Goal: Find specific page/section: Find specific page/section

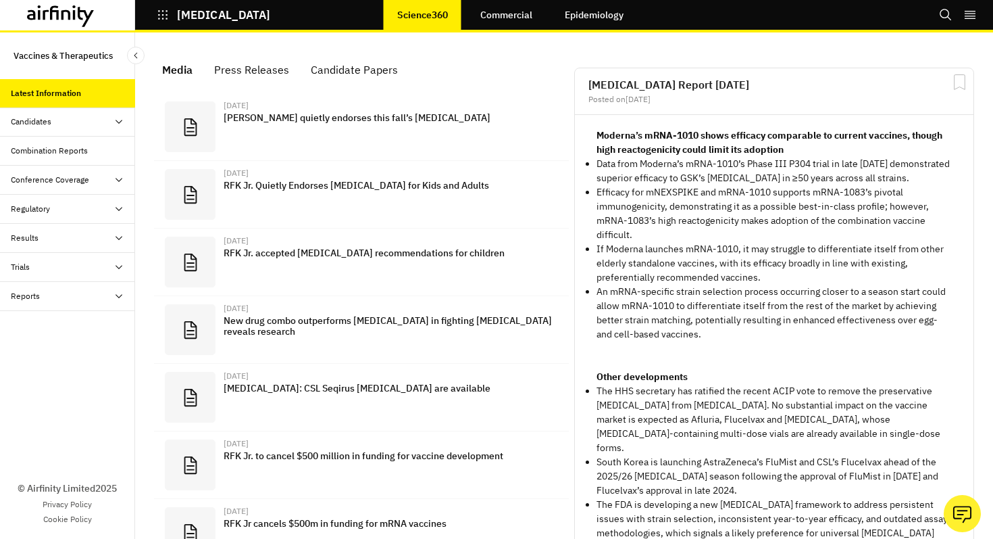
scroll to position [871, 405]
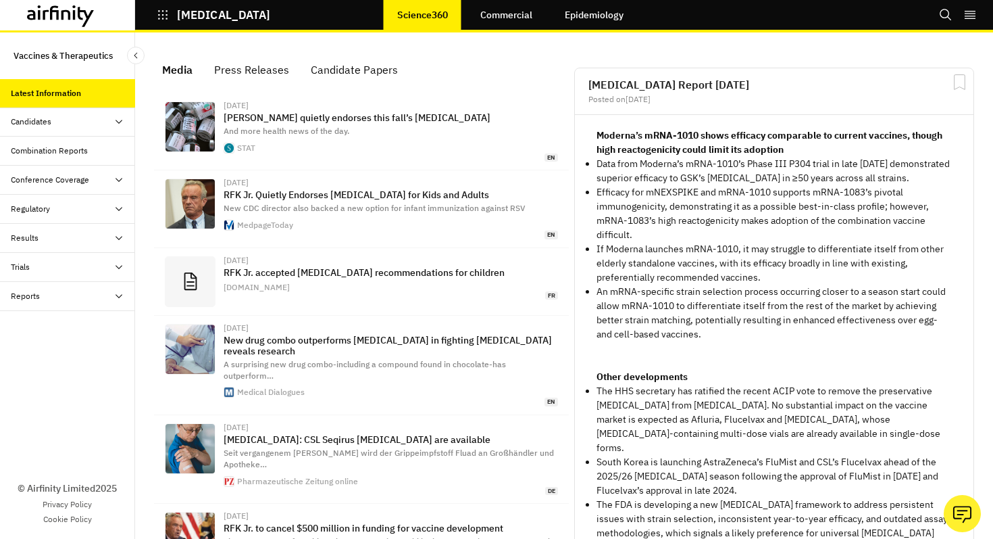
click at [172, 20] on button "[MEDICAL_DATA]" at bounding box center [214, 14] width 114 height 23
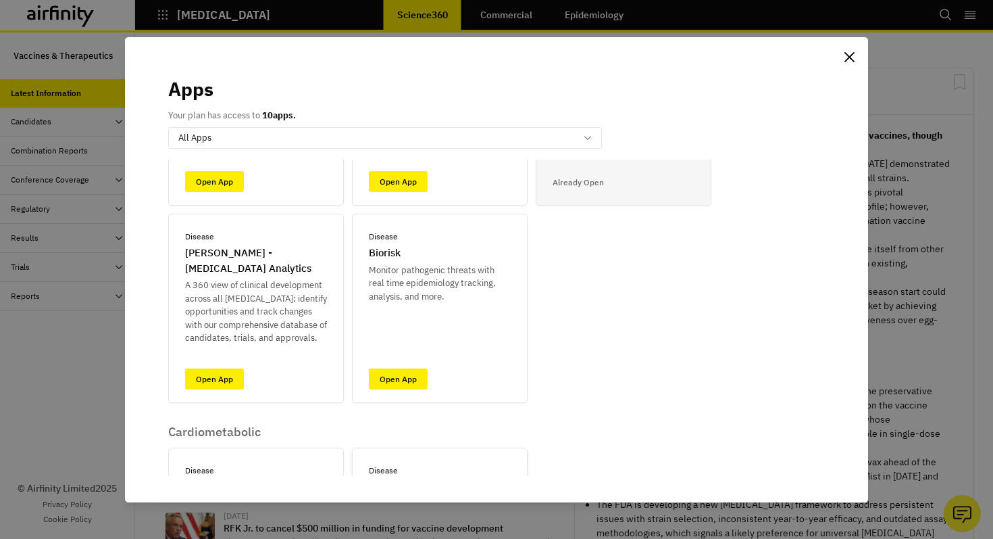
scroll to position [190, 0]
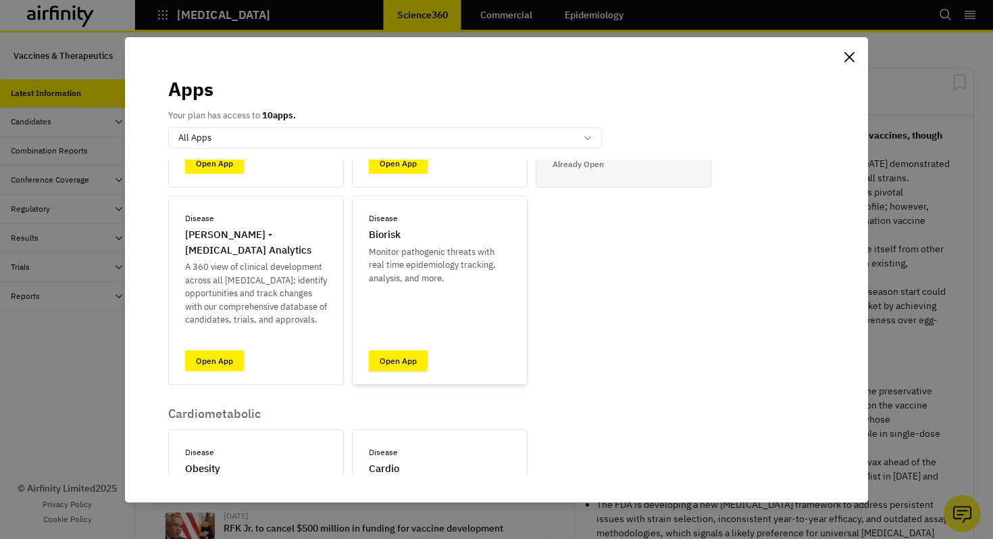
click at [399, 368] on link "Open App" at bounding box center [398, 360] width 59 height 21
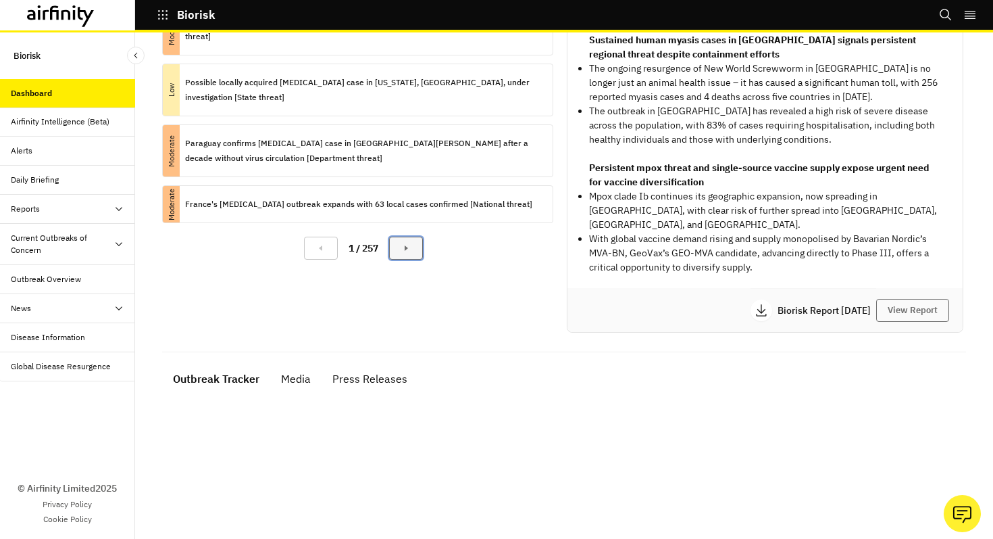
scroll to position [243, 0]
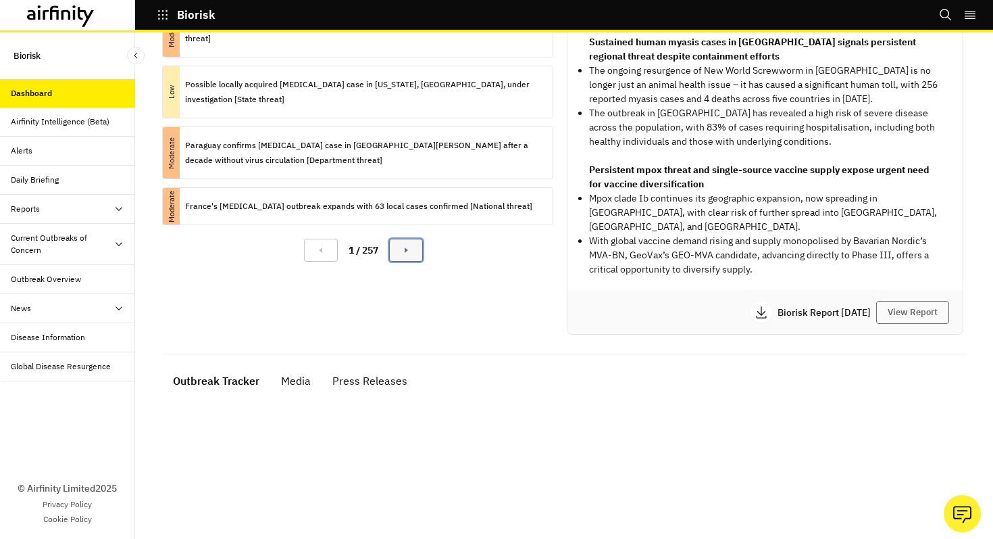
click at [422, 247] on button "Next Page" at bounding box center [406, 250] width 34 height 23
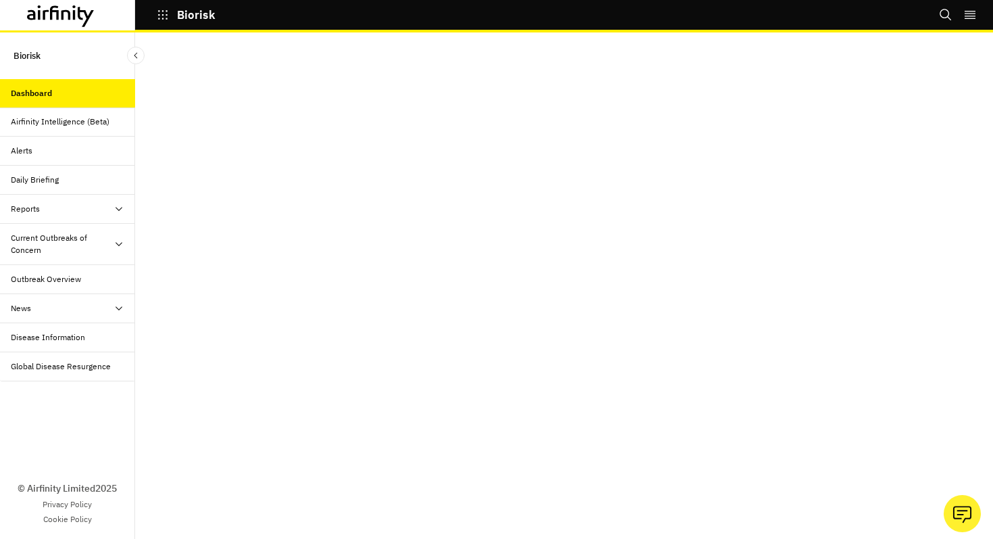
scroll to position [762, 0]
